Goal: Check status: Check status

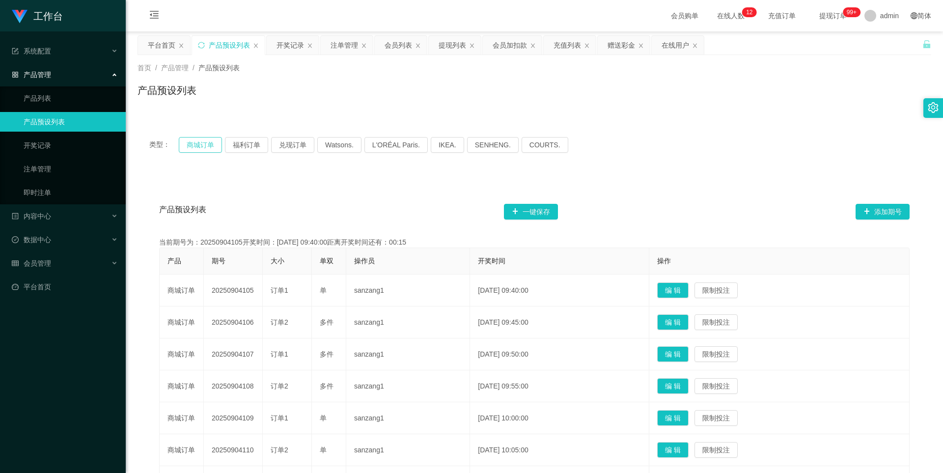
click at [187, 144] on button "商城订单" at bounding box center [200, 145] width 43 height 16
click at [251, 147] on button "福利订单" at bounding box center [246, 145] width 43 height 16
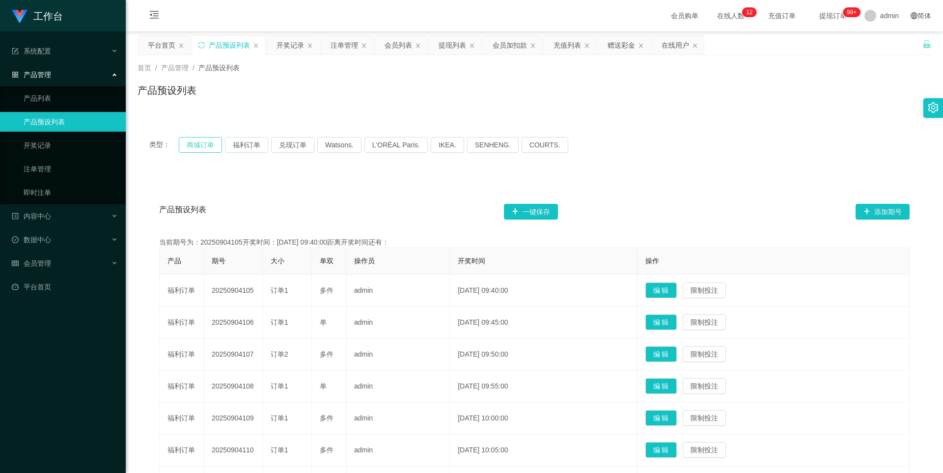
click at [210, 148] on button "商城订单" at bounding box center [200, 145] width 43 height 16
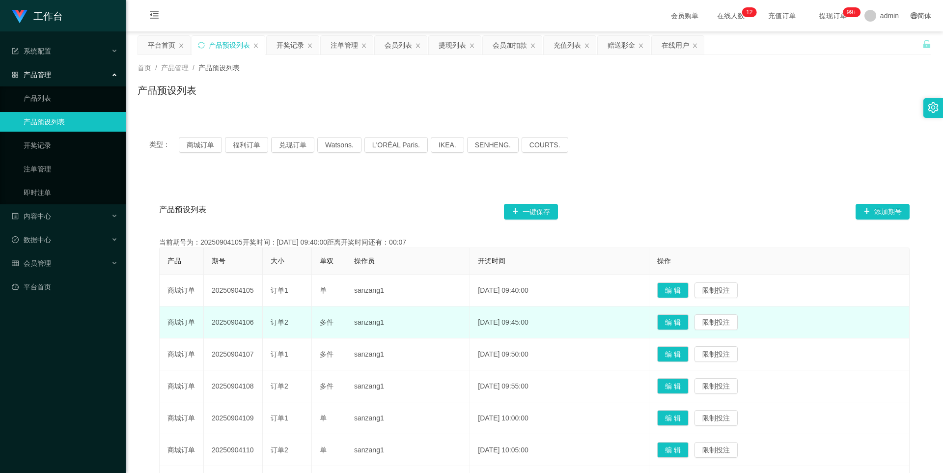
drag, startPoint x: 258, startPoint y: 323, endPoint x: 211, endPoint y: 328, distance: 47.0
click at [211, 328] on td "20250904106" at bounding box center [233, 323] width 59 height 32
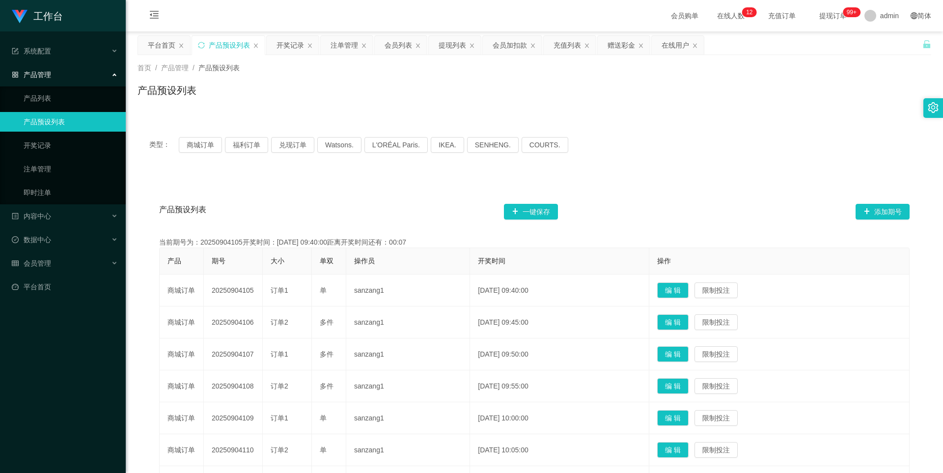
copy td "20250904106"
click at [234, 147] on button "福利订单" at bounding box center [246, 145] width 43 height 16
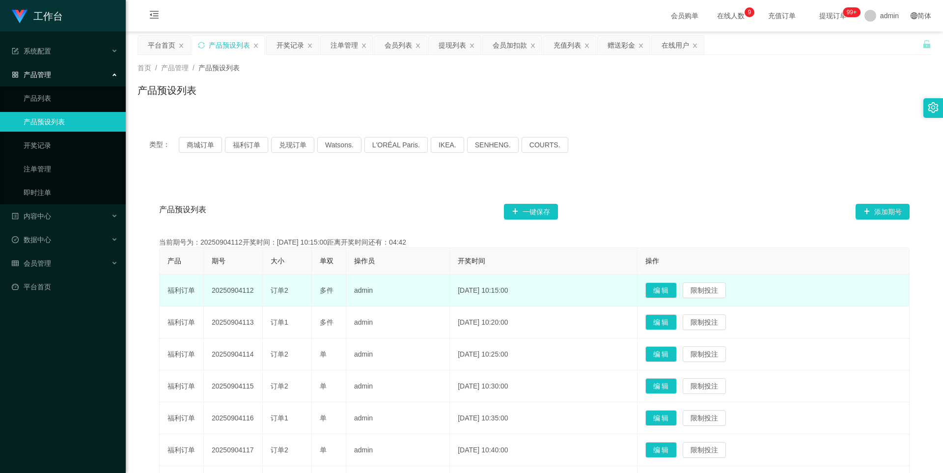
drag, startPoint x: 258, startPoint y: 292, endPoint x: 212, endPoint y: 289, distance: 45.7
click at [212, 289] on td "20250904112" at bounding box center [233, 291] width 59 height 32
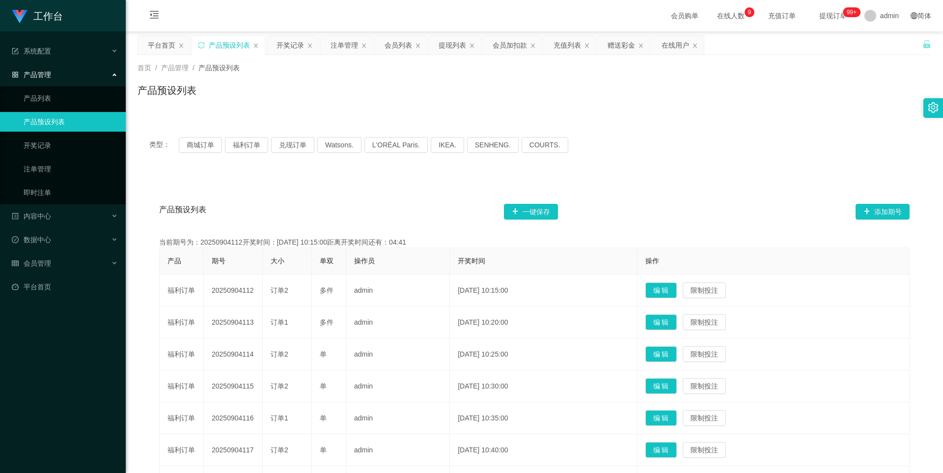
copy td "20250904112"
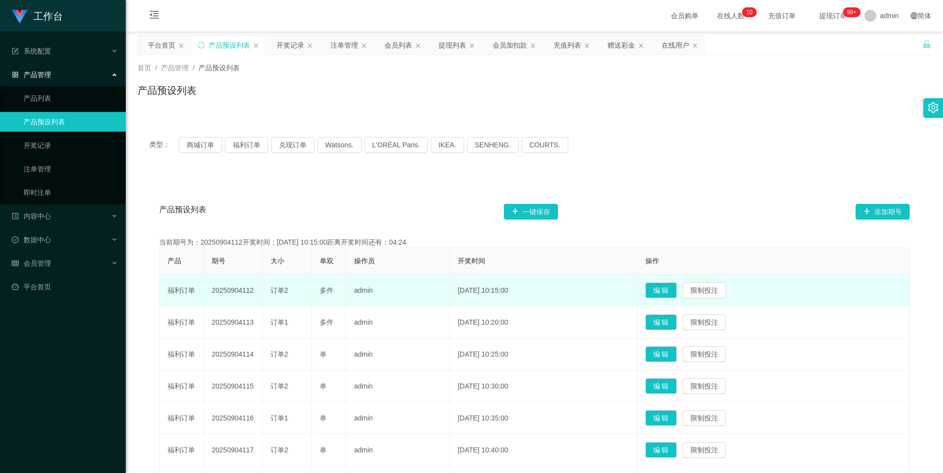
copy td "20250904112"
